Goal: Complete application form: Complete application form

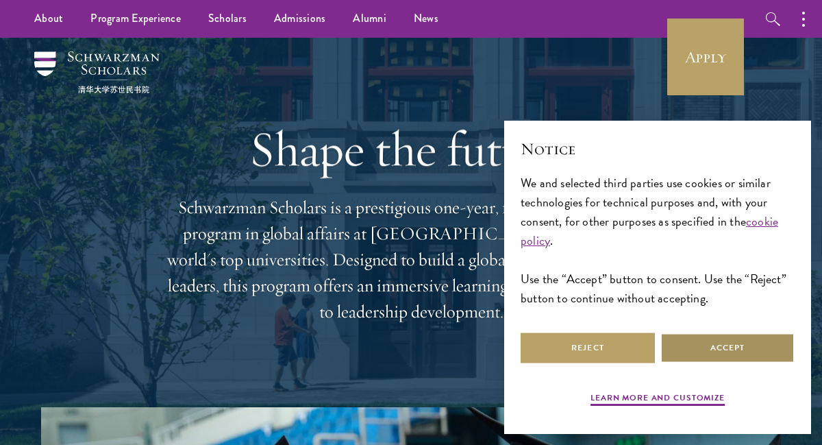
click at [728, 348] on button "Accept" at bounding box center [727, 347] width 134 height 31
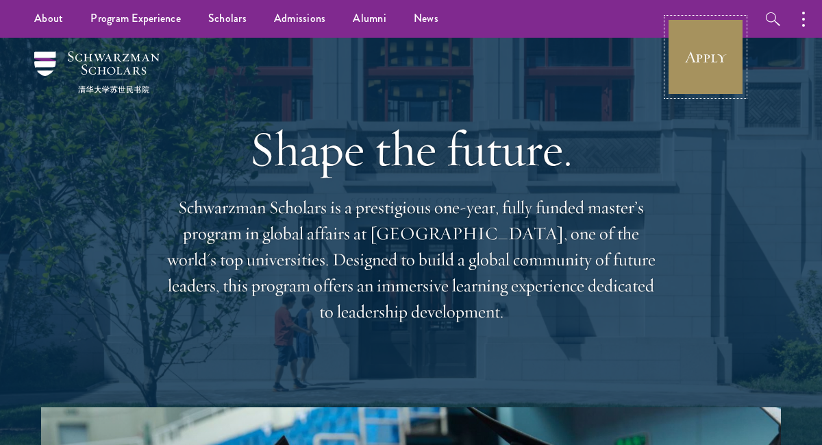
click at [705, 58] on link "Apply" at bounding box center [705, 56] width 77 height 77
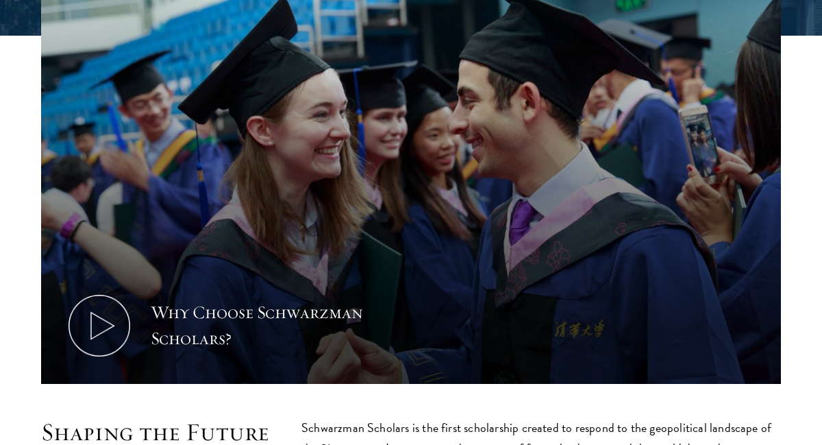
scroll to position [438, 0]
